Goal: Information Seeking & Learning: Learn about a topic

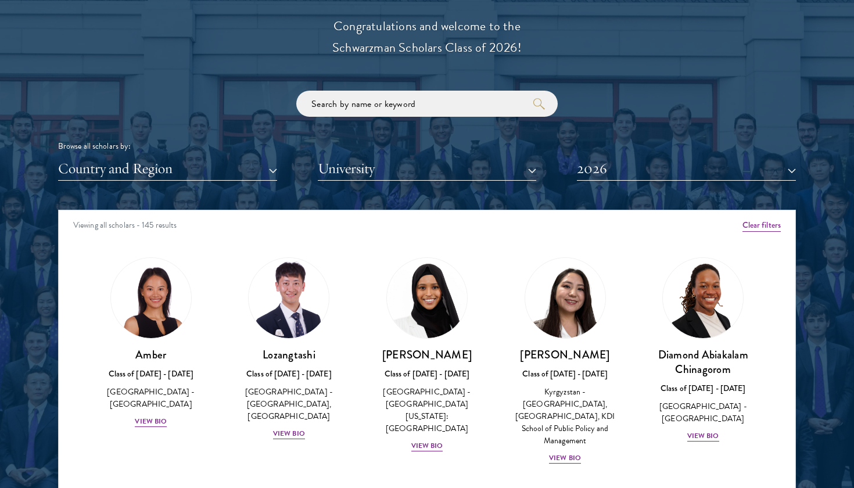
scroll to position [1337, 0]
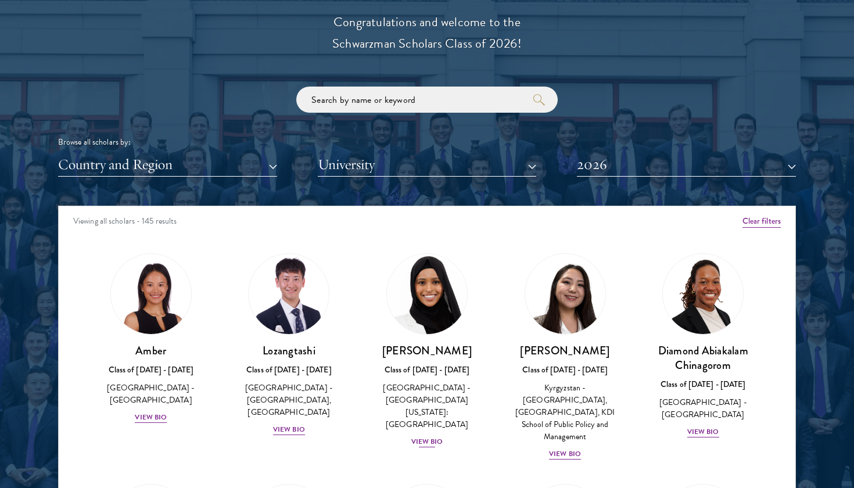
click at [431, 436] on div "View Bio" at bounding box center [427, 441] width 32 height 11
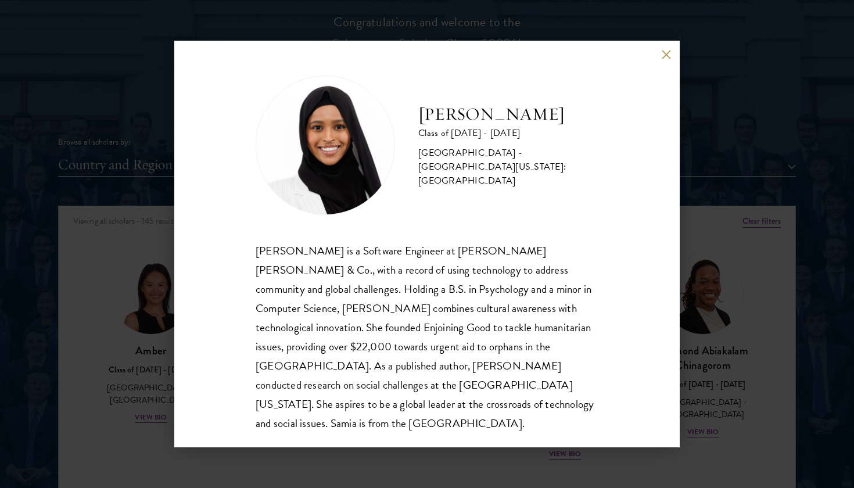
click at [670, 49] on button at bounding box center [666, 54] width 10 height 10
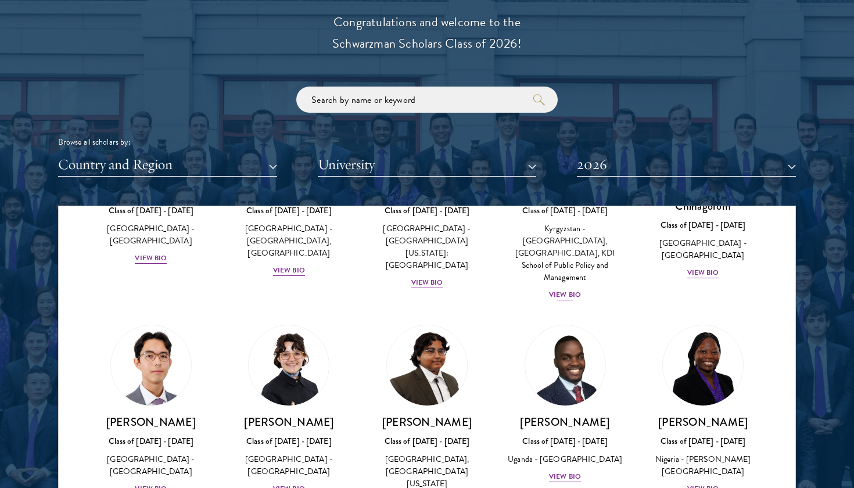
scroll to position [177, 0]
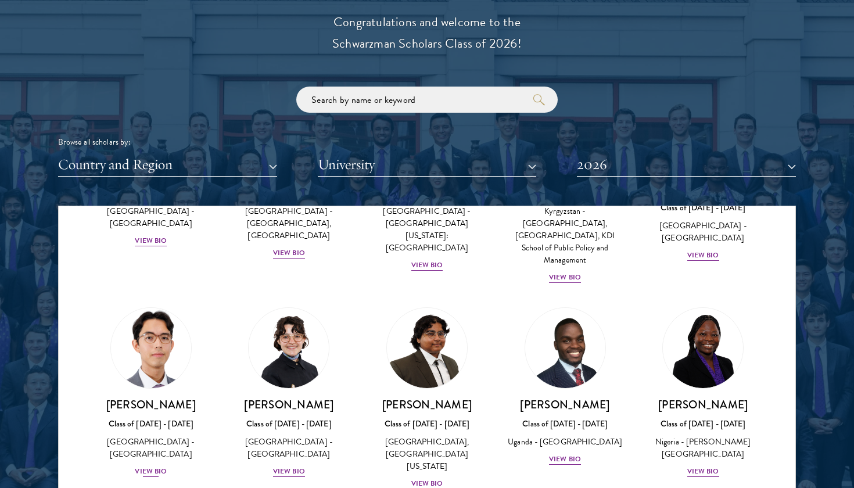
click at [156, 348] on img at bounding box center [151, 348] width 88 height 88
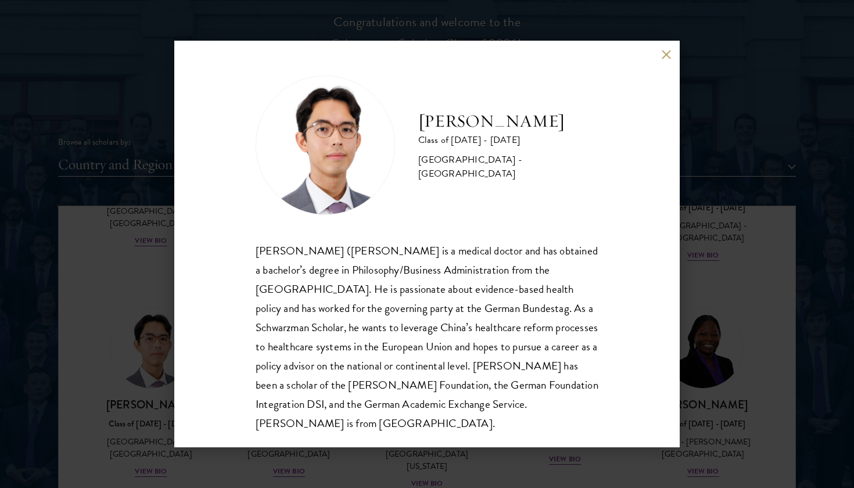
click at [659, 48] on div "[PERSON_NAME] Class of [DATE] - [DATE] [GEOGRAPHIC_DATA] - [GEOGRAPHIC_DATA] [P…" at bounding box center [427, 244] width 506 height 407
click at [664, 54] on button at bounding box center [666, 54] width 10 height 10
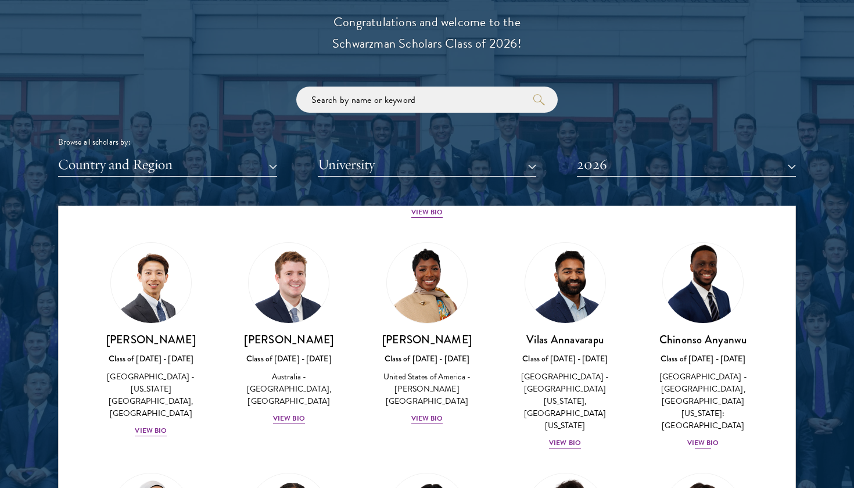
scroll to position [457, 0]
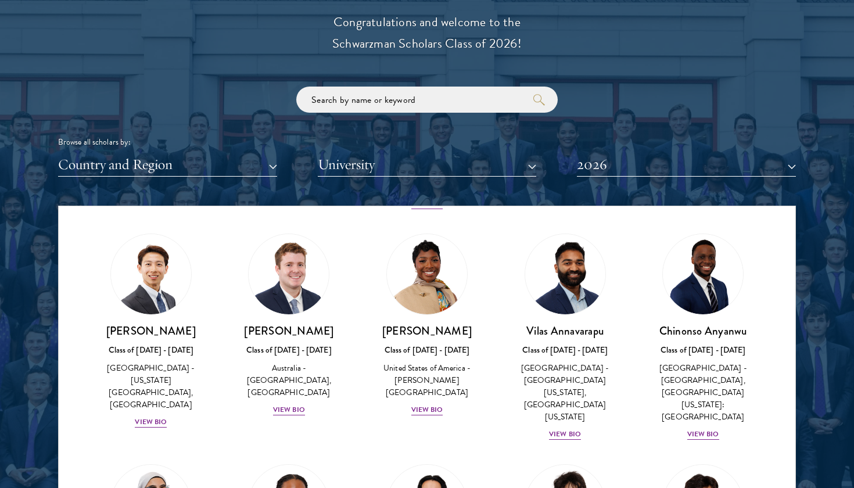
click at [187, 162] on button "Country and Region" at bounding box center [167, 165] width 219 height 24
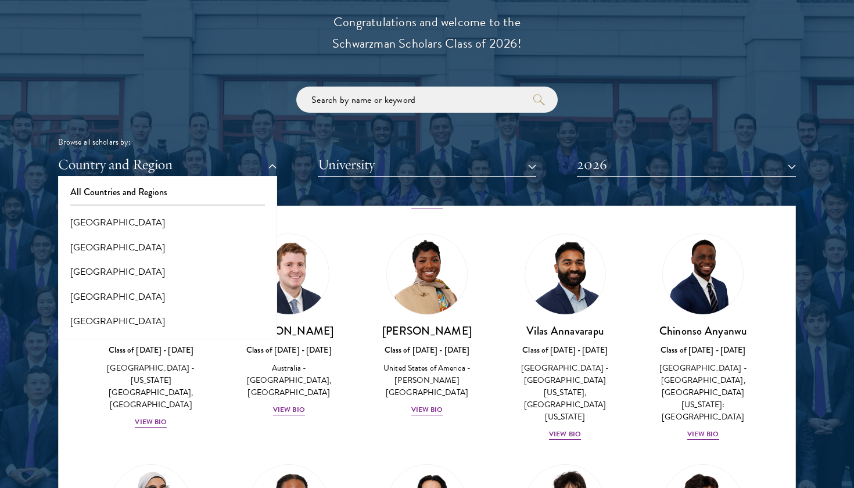
click at [438, 109] on div "Browse all scholars by: Country and Region All Countries and Regions [GEOGRAPHI…" at bounding box center [427, 132] width 738 height 90
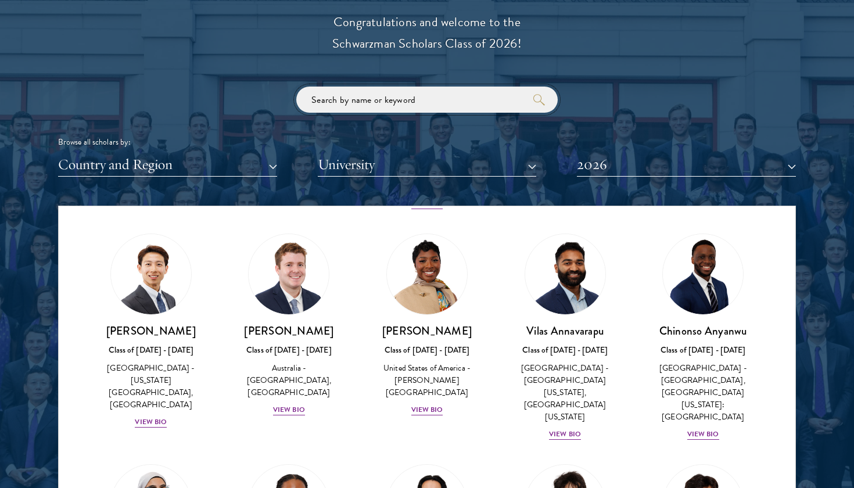
click at [431, 89] on input "search" at bounding box center [427, 100] width 262 height 26
type input "[GEOGRAPHIC_DATA]"
click button "submit" at bounding box center [0, 0] width 0 height 0
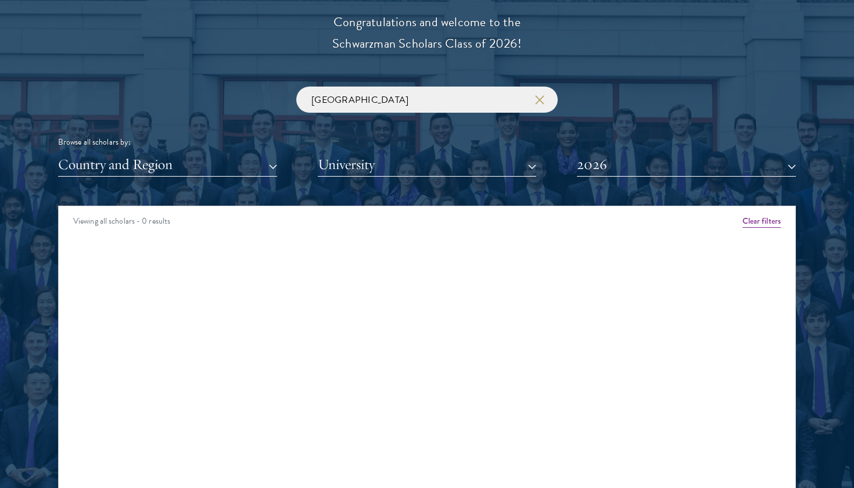
click at [540, 96] on use "button" at bounding box center [539, 99] width 16 height 16
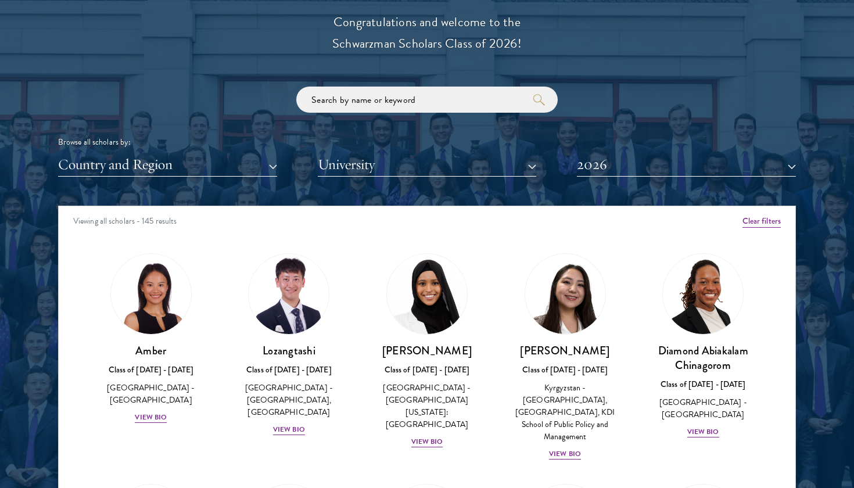
click at [191, 156] on button "Country and Region" at bounding box center [167, 165] width 219 height 24
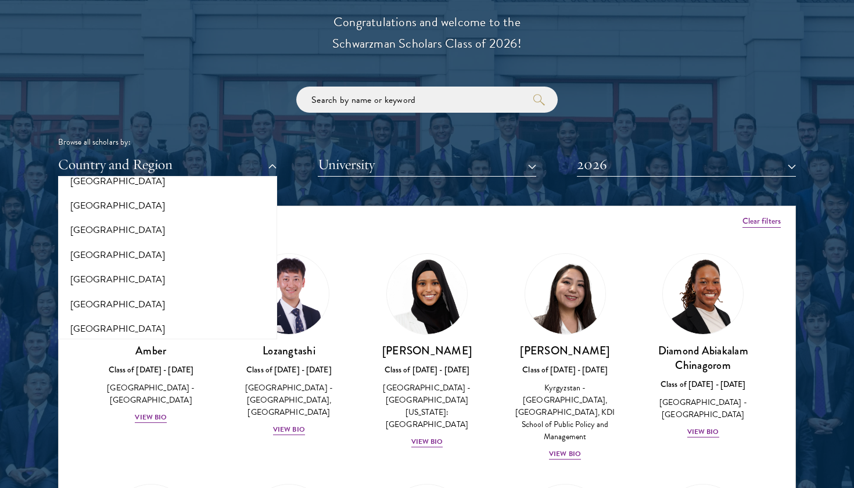
scroll to position [812, 0]
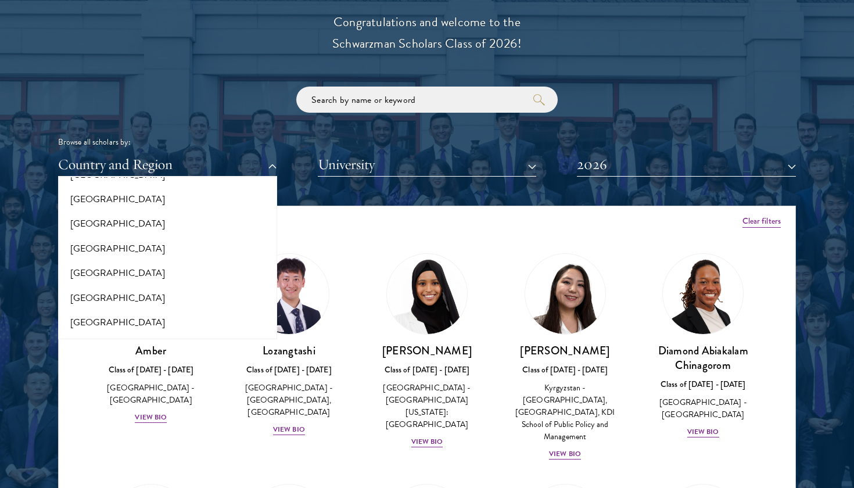
click at [444, 206] on div "Viewing all scholars - 145 results" at bounding box center [427, 222] width 737 height 33
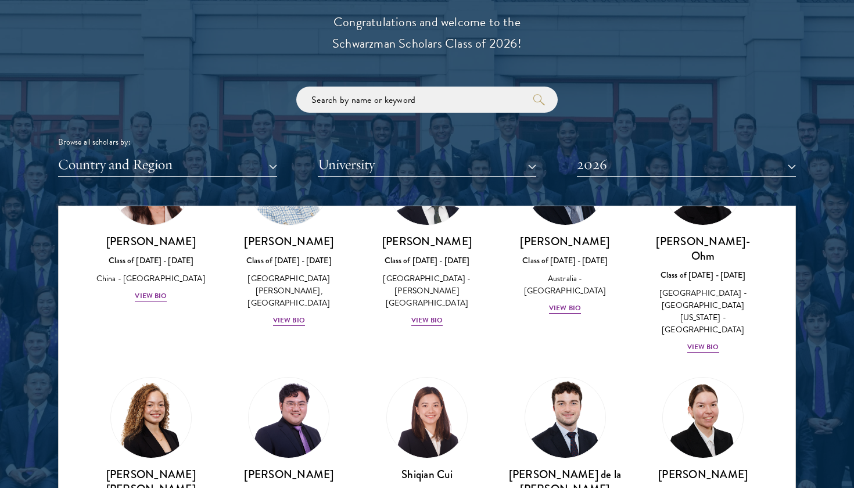
scroll to position [1207, 0]
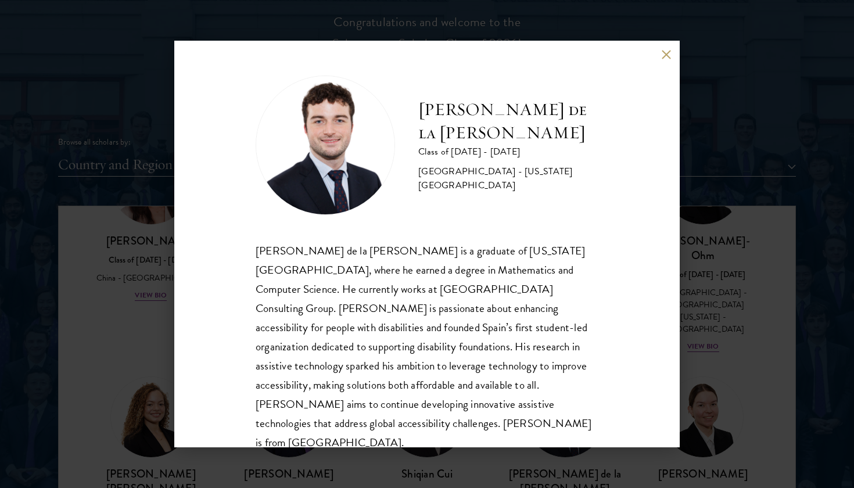
click at [667, 51] on button at bounding box center [666, 54] width 10 height 10
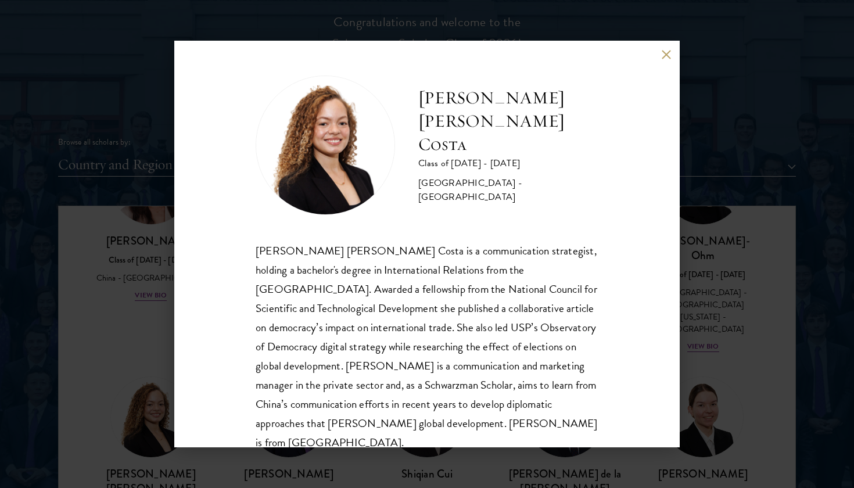
click at [671, 52] on button at bounding box center [666, 54] width 10 height 10
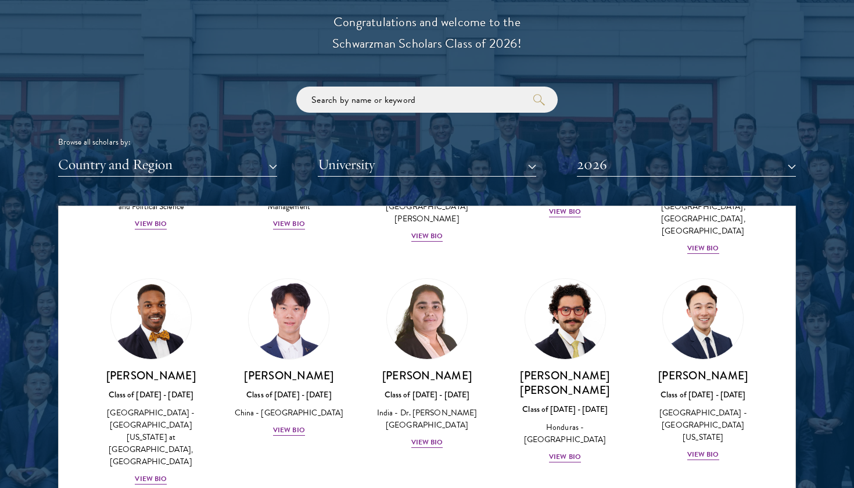
scroll to position [2445, 0]
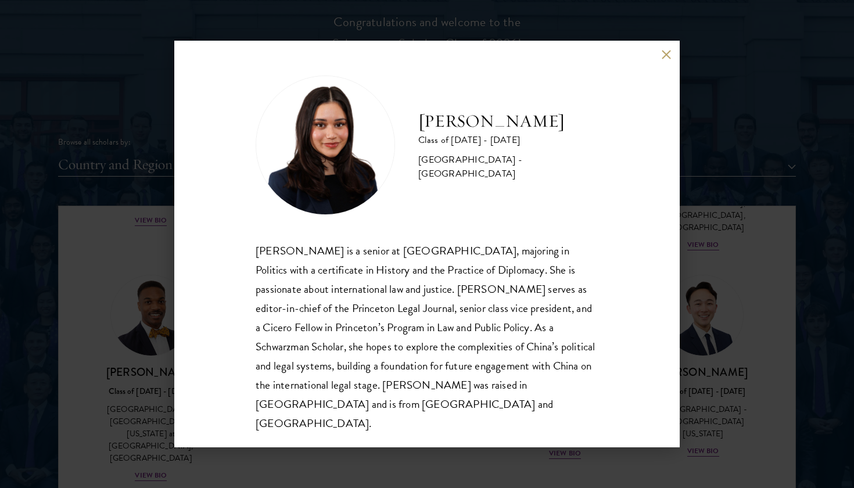
click at [666, 59] on button at bounding box center [666, 54] width 10 height 10
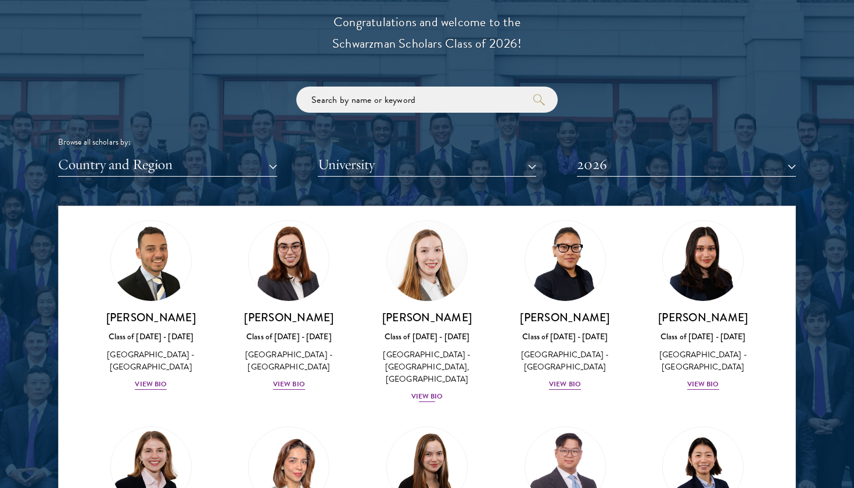
scroll to position [2733, 0]
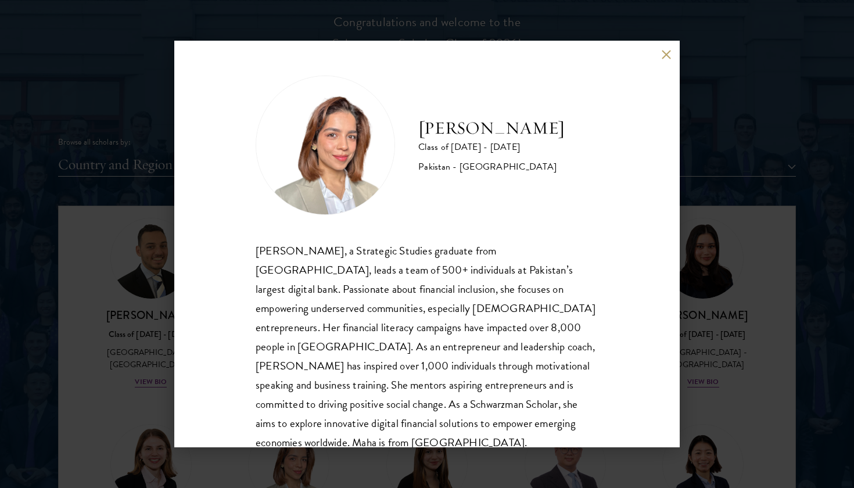
click at [668, 53] on button at bounding box center [666, 54] width 10 height 10
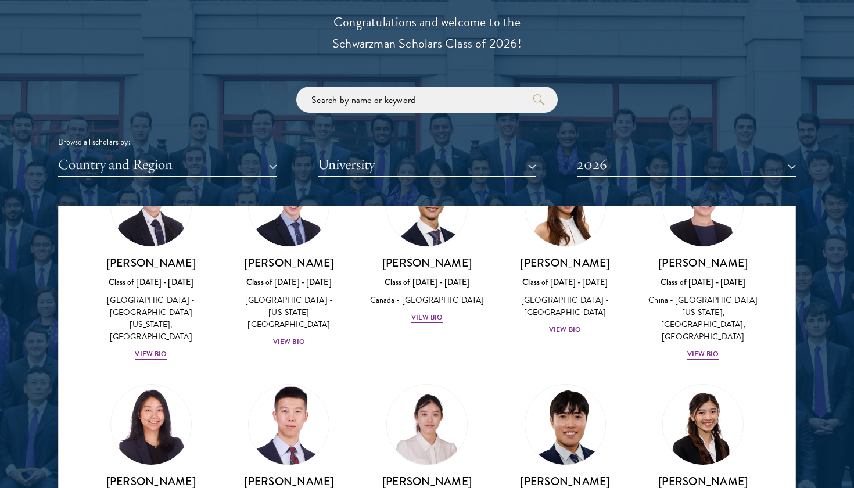
scroll to position [3198, 0]
